Goal: Check status

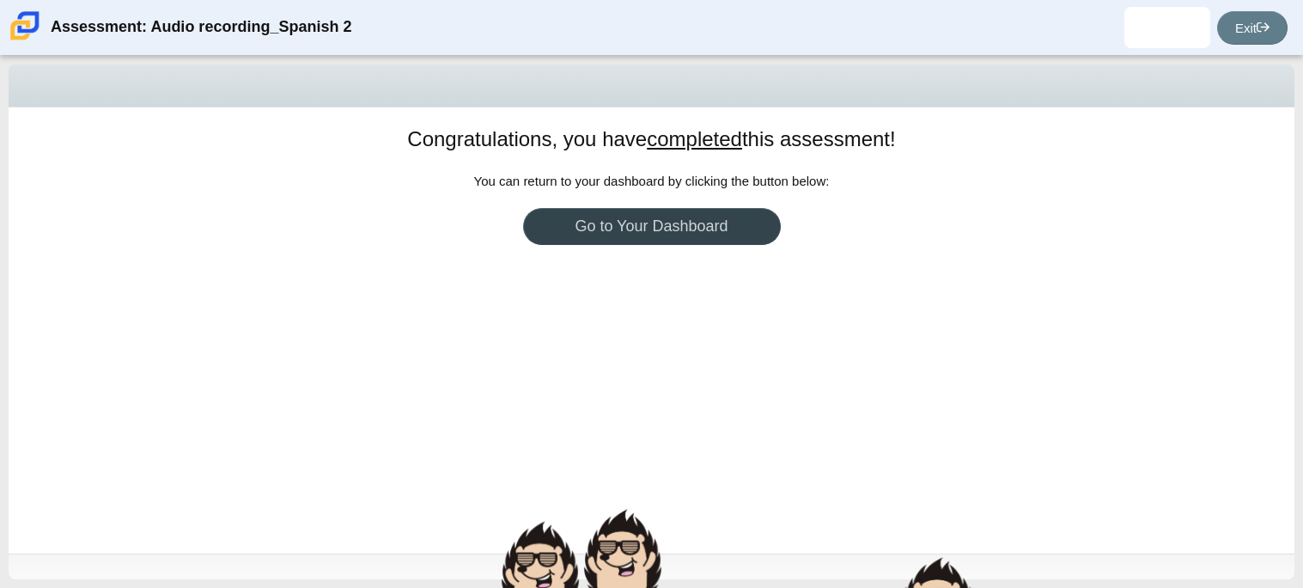
click at [629, 228] on link "Go to Your Dashboard" at bounding box center [652, 226] width 258 height 37
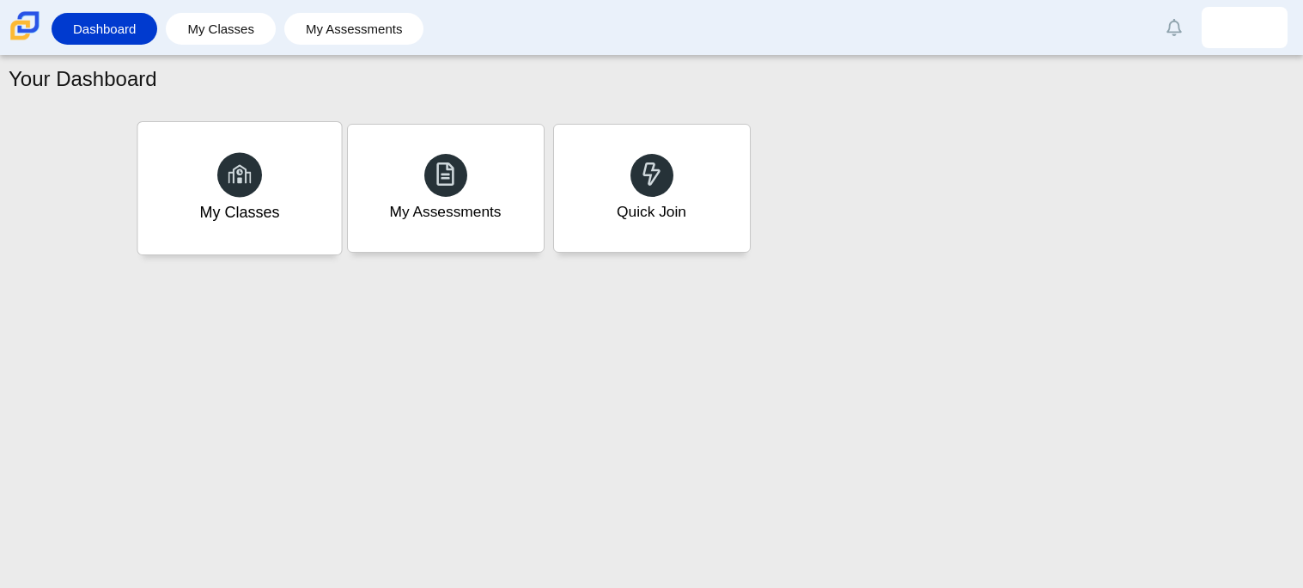
click at [250, 205] on div "My Classes" at bounding box center [239, 212] width 80 height 22
click at [465, 203] on div "My Assessments" at bounding box center [445, 212] width 116 height 22
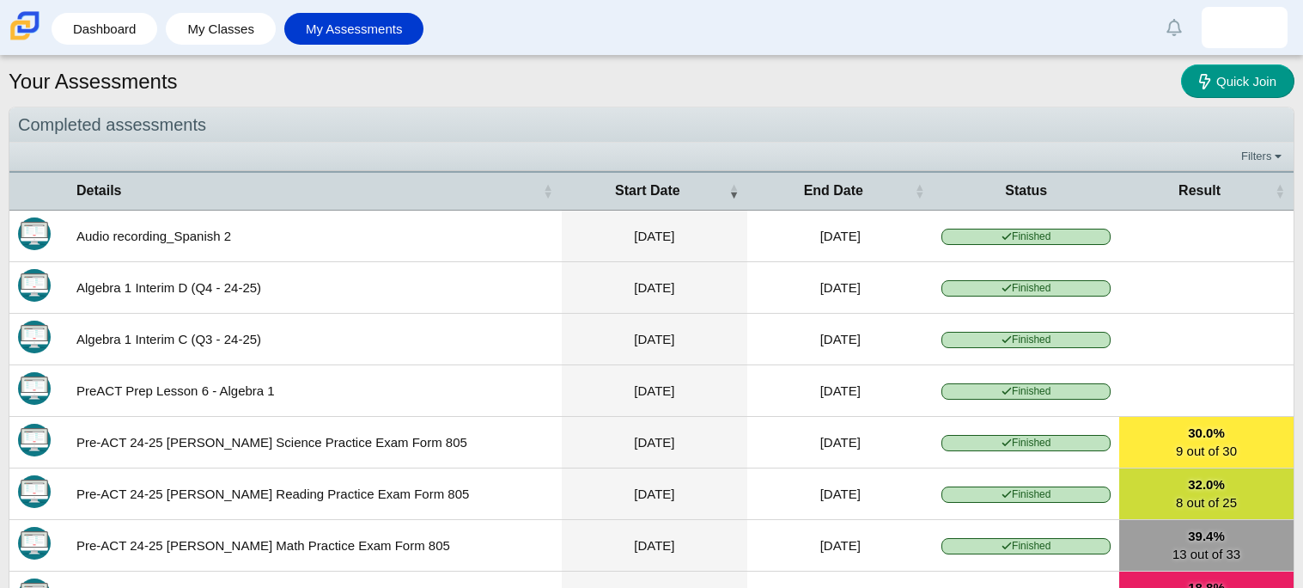
click at [820, 239] on time "[DATE]" at bounding box center [840, 236] width 40 height 15
click at [460, 216] on td "Audio recording_Spanish 2" at bounding box center [315, 236] width 494 height 52
click at [119, 234] on td "Audio recording_Spanish 2" at bounding box center [315, 236] width 494 height 52
click at [33, 236] on img "Itembank" at bounding box center [34, 233] width 33 height 33
click at [1007, 231] on icon at bounding box center [1007, 236] width 10 height 10
